Goal: Find specific page/section: Find specific page/section

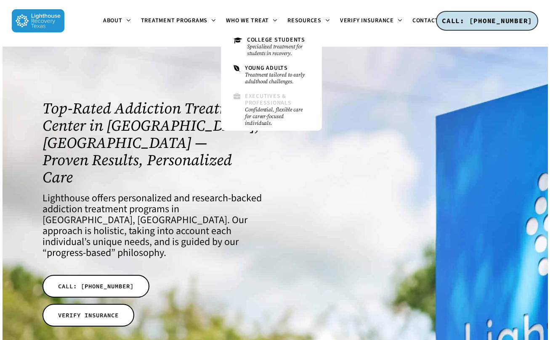
click at [265, 105] on span "Executives & Professionals" at bounding box center [268, 99] width 47 height 15
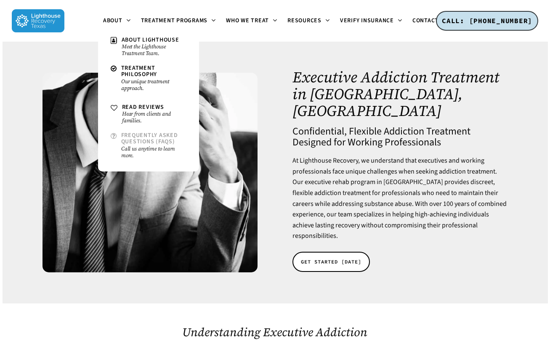
click at [153, 142] on span "Frequently Asked Questions (FAQs)" at bounding box center [149, 138] width 57 height 15
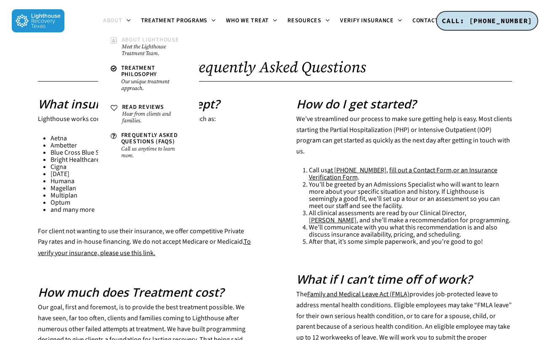
click at [127, 41] on span "About Lighthouse" at bounding box center [151, 40] width 58 height 8
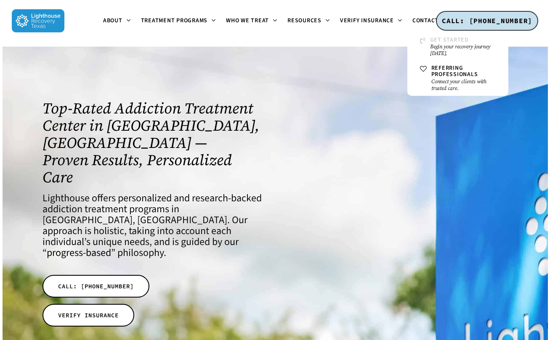
click at [430, 43] on small "Begin your recovery journey [DATE]." at bounding box center [463, 49] width 66 height 13
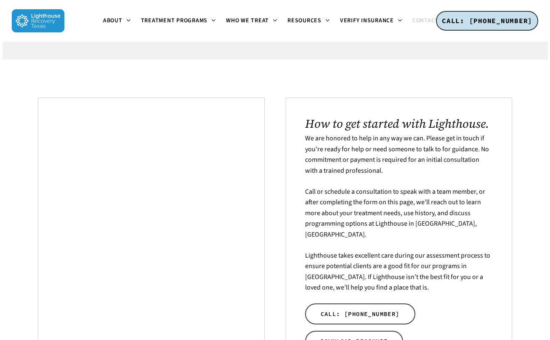
scroll to position [115, 0]
